Goal: Information Seeking & Learning: Learn about a topic

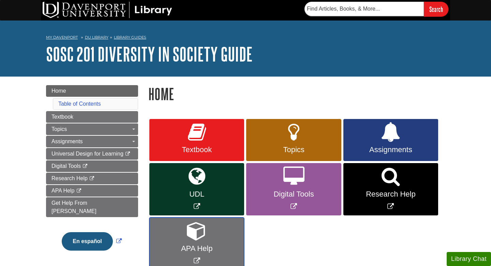
click at [190, 238] on icon "Link opens in new window" at bounding box center [197, 230] width 20 height 20
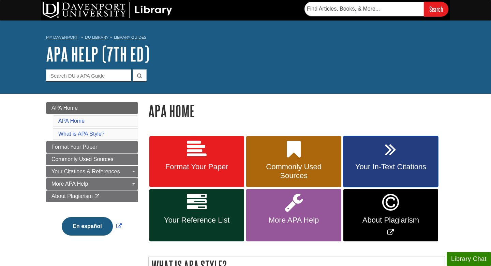
click at [371, 173] on link "Your In-Text Citations" at bounding box center [391, 161] width 95 height 51
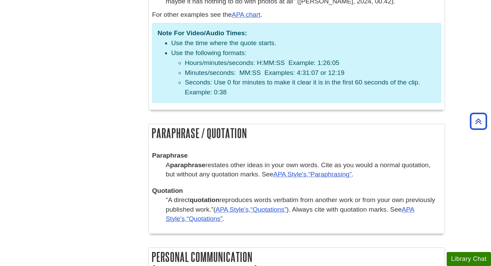
scroll to position [1171, 0]
click at [213, 214] on q "Quotations" at bounding box center [205, 217] width 36 height 7
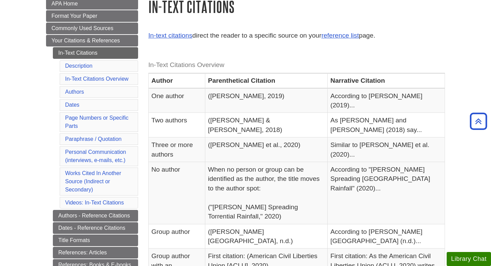
scroll to position [101, 0]
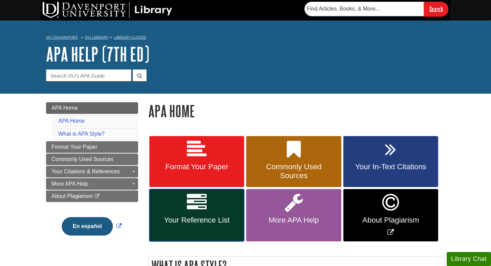
click at [196, 222] on span "Your Reference List" at bounding box center [197, 219] width 85 height 9
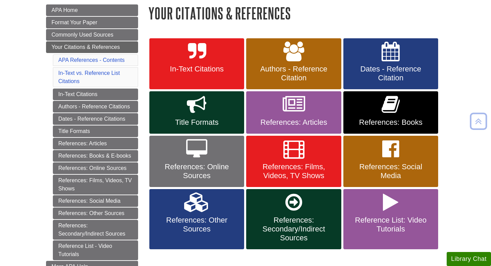
scroll to position [99, 0]
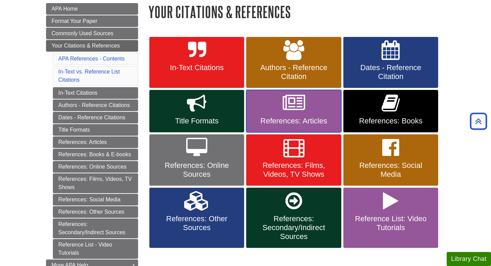
click at [275, 114] on link "References: Articles" at bounding box center [293, 111] width 95 height 42
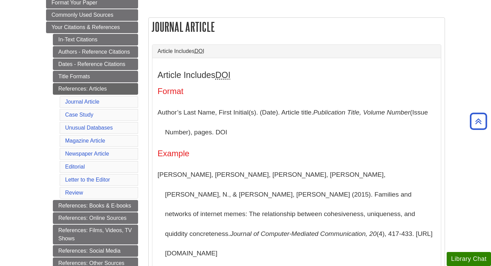
scroll to position [118, 0]
click at [80, 129] on link "Unusual Databases" at bounding box center [89, 127] width 48 height 6
